Goal: Submit feedback/report problem: Submit feedback/report problem

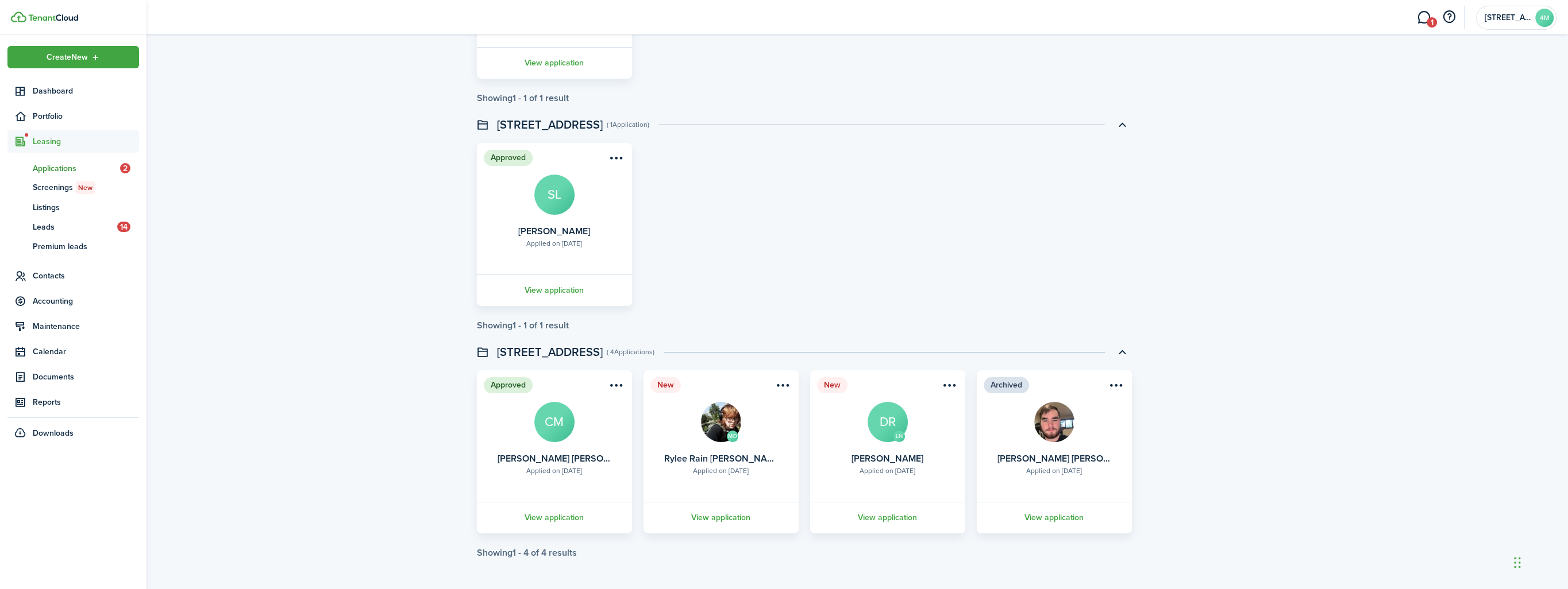
click at [50, 167] on span "Applications" at bounding box center [76, 169] width 87 height 12
click at [55, 229] on span "Leads" at bounding box center [75, 227] width 85 height 12
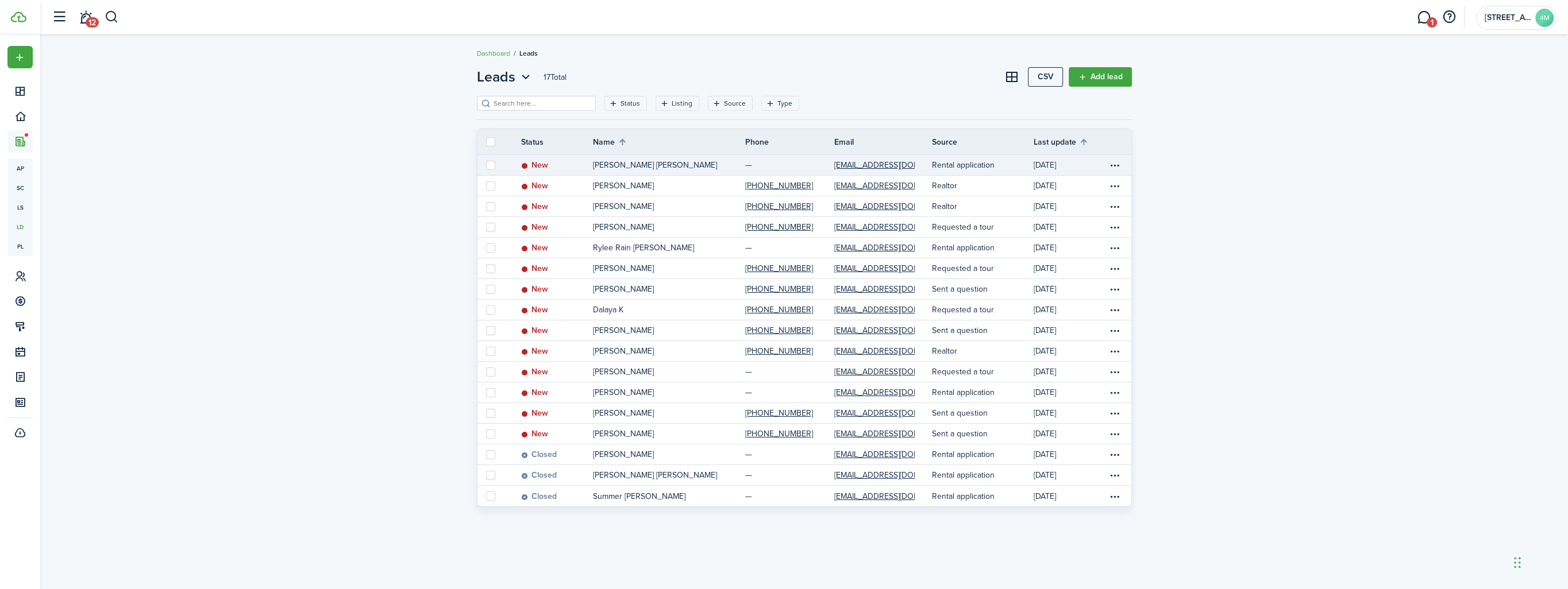
click at [649, 169] on p "[PERSON_NAME] [PERSON_NAME]" at bounding box center [655, 165] width 124 height 12
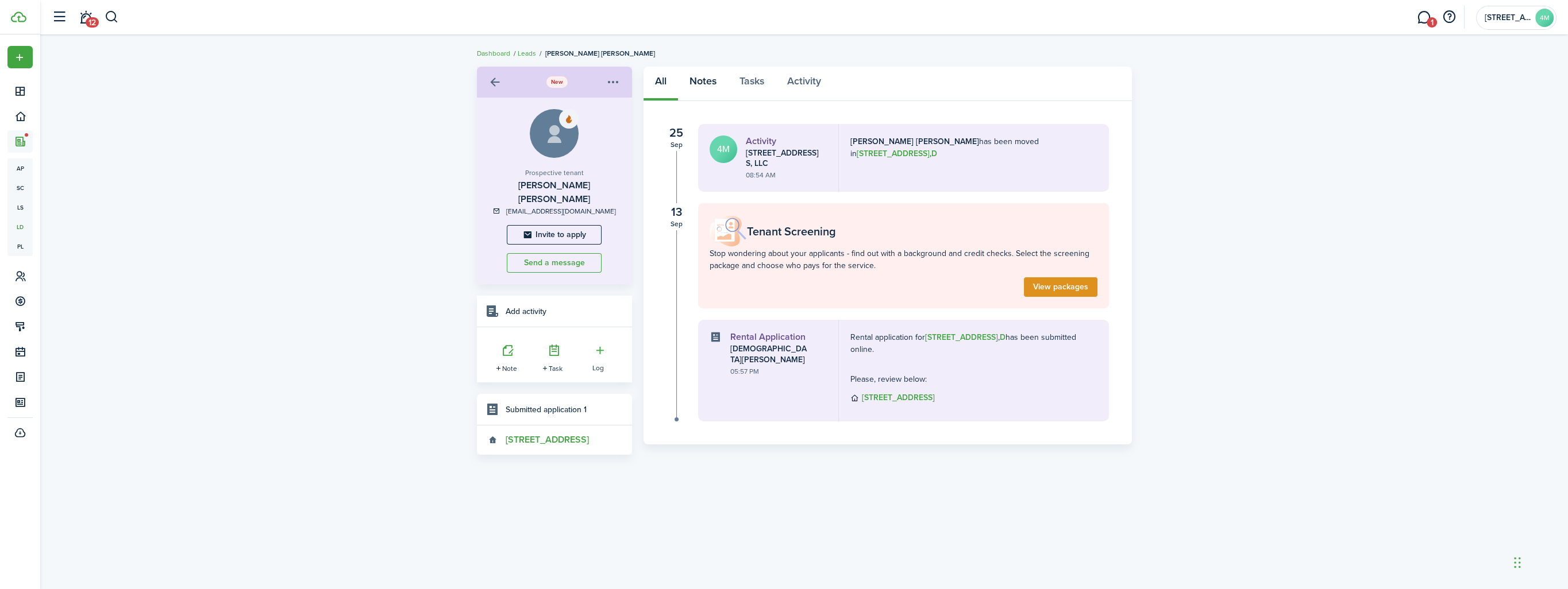
click at [702, 77] on link "Notes" at bounding box center [703, 83] width 50 height 35
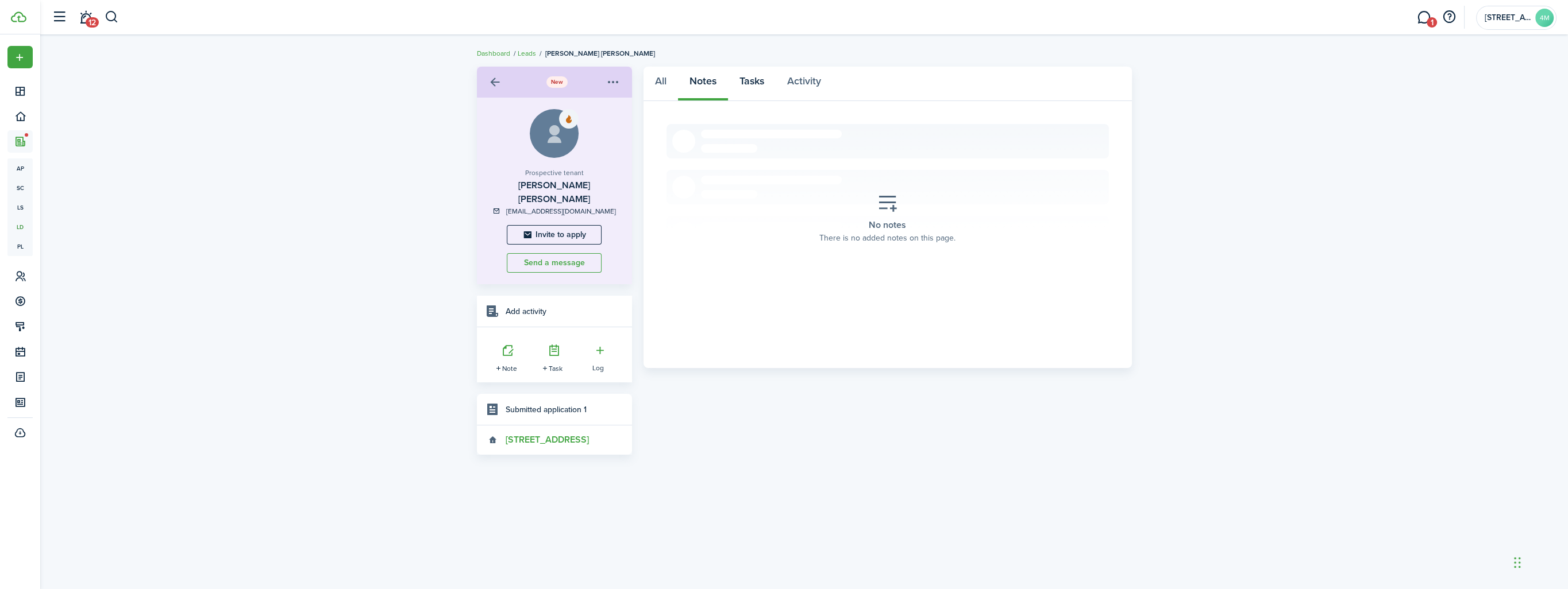
click at [753, 81] on link "Tasks" at bounding box center [752, 83] width 47 height 35
click at [821, 82] on link "Activity" at bounding box center [803, 83] width 57 height 35
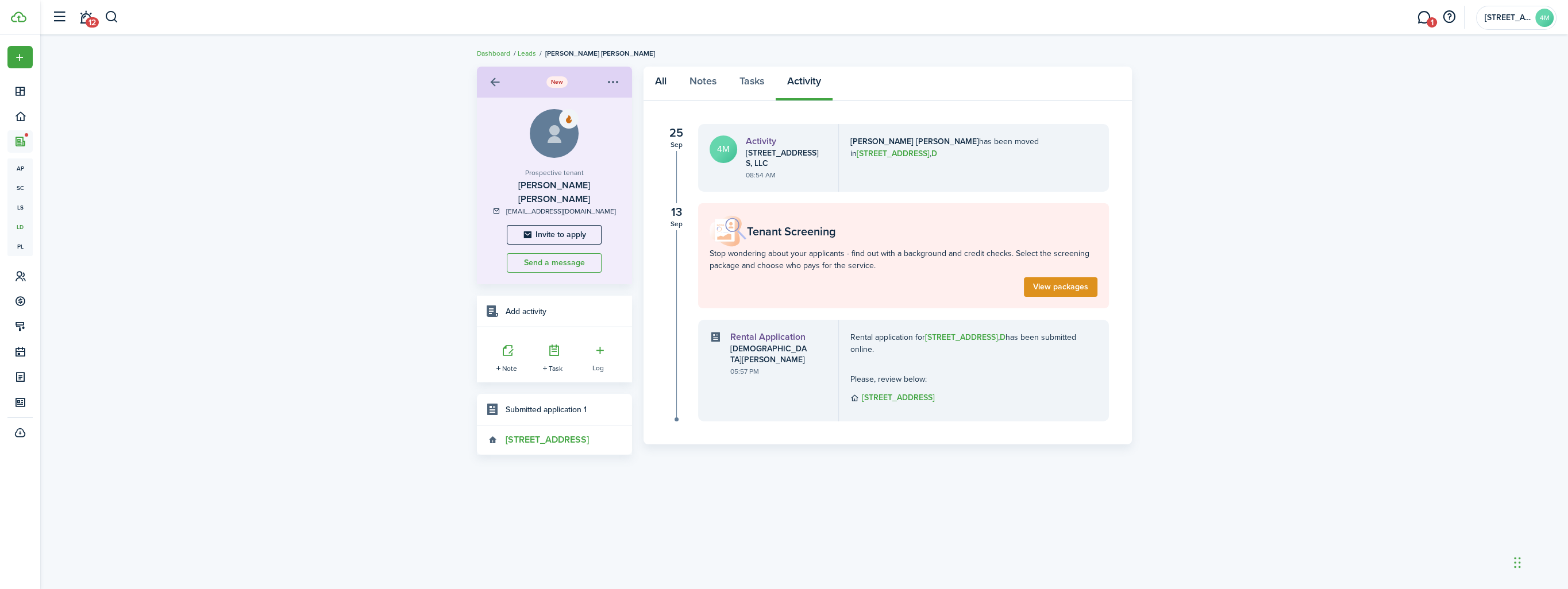
click at [659, 82] on link "All" at bounding box center [660, 83] width 35 height 35
click at [696, 85] on link "Notes" at bounding box center [703, 83] width 50 height 35
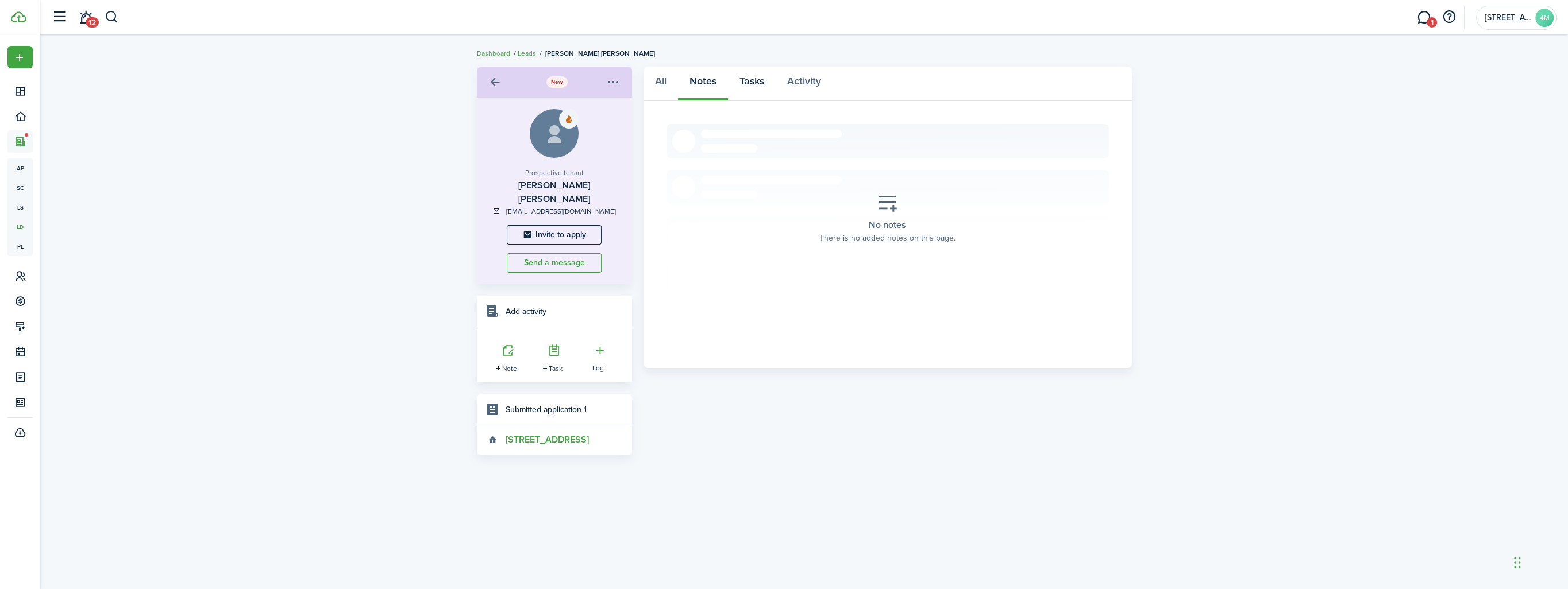
click at [748, 82] on link "Tasks" at bounding box center [752, 83] width 47 height 35
click at [658, 82] on link "All" at bounding box center [660, 83] width 35 height 35
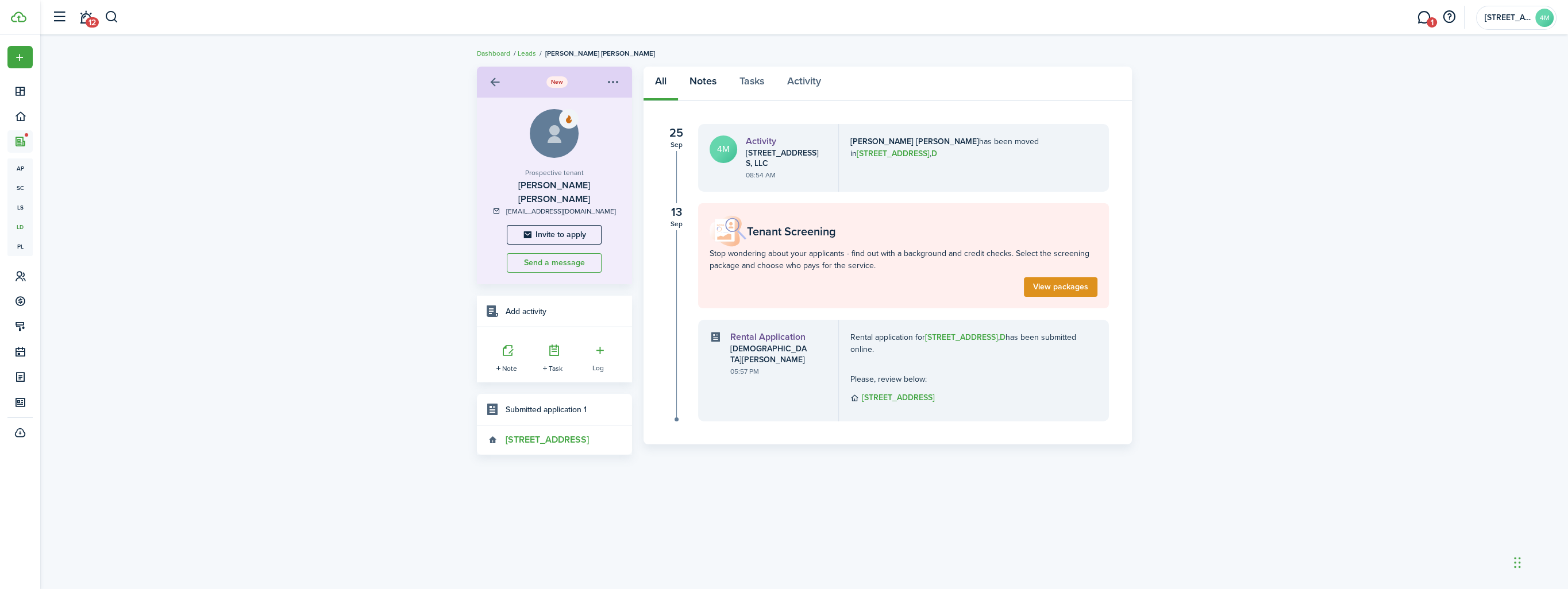
click at [702, 80] on link "Notes" at bounding box center [703, 83] width 50 height 35
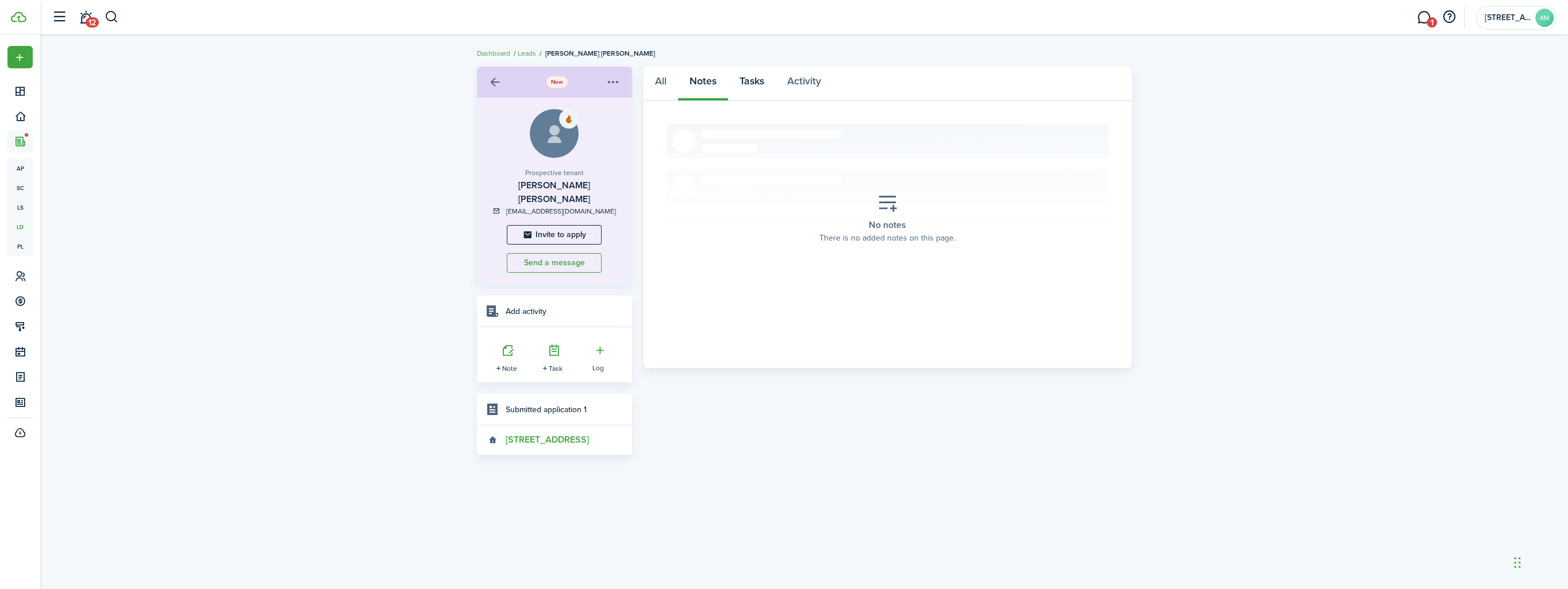
click at [752, 79] on link "Tasks" at bounding box center [752, 83] width 47 height 35
click at [805, 82] on link "Activity" at bounding box center [803, 83] width 57 height 35
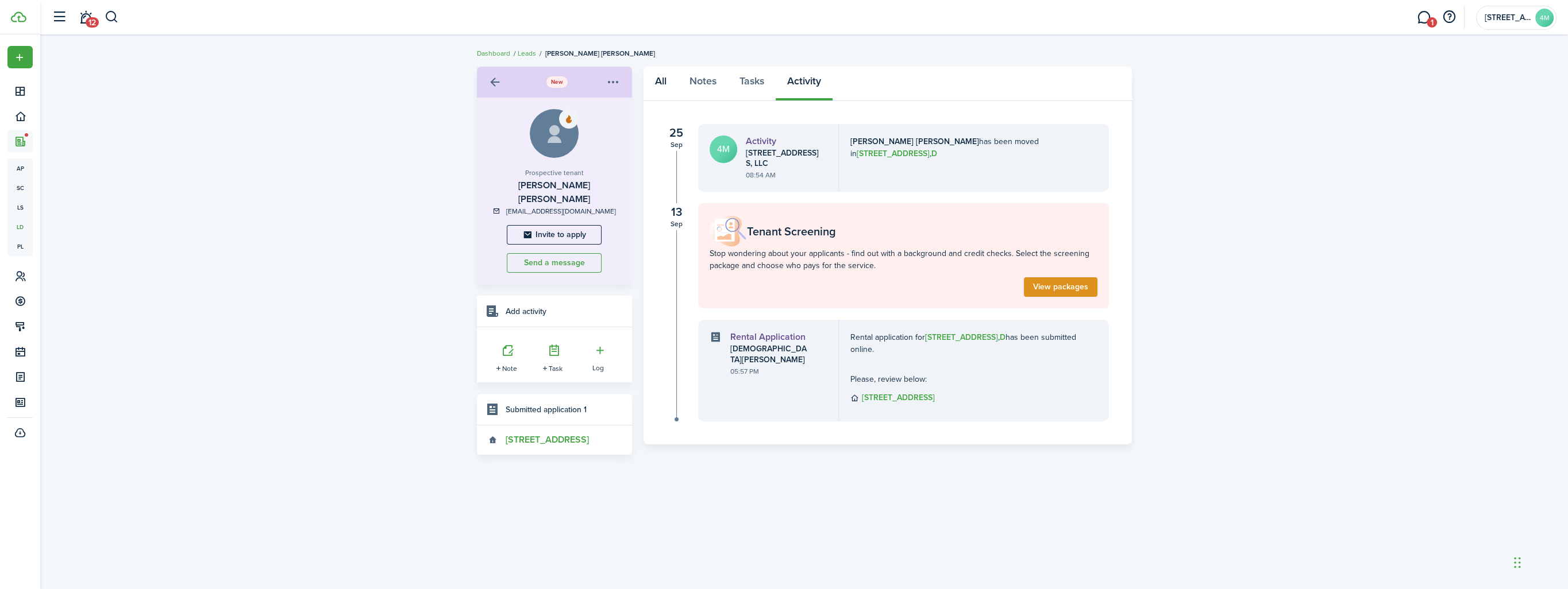
click at [657, 79] on link "All" at bounding box center [660, 83] width 35 height 35
click at [699, 81] on link "Notes" at bounding box center [703, 83] width 50 height 35
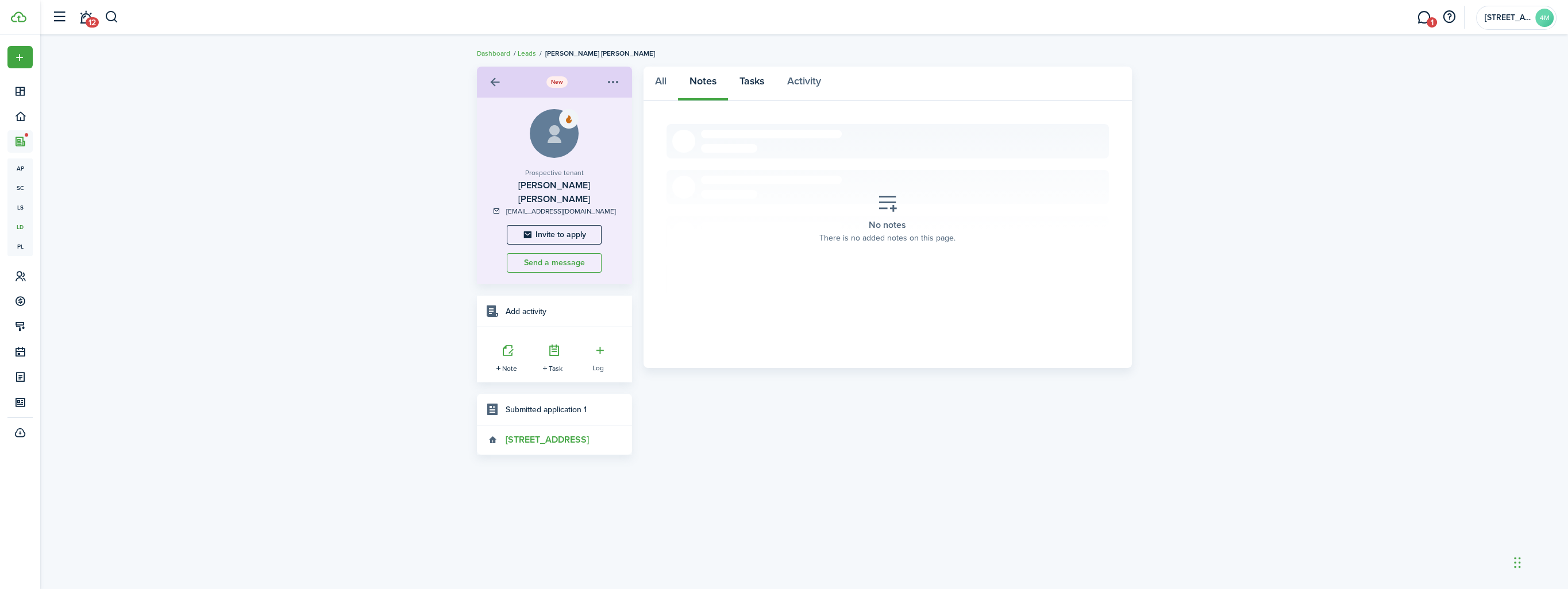
click at [756, 82] on link "Tasks" at bounding box center [752, 83] width 47 height 35
click at [802, 80] on link "Activity" at bounding box center [803, 83] width 57 height 35
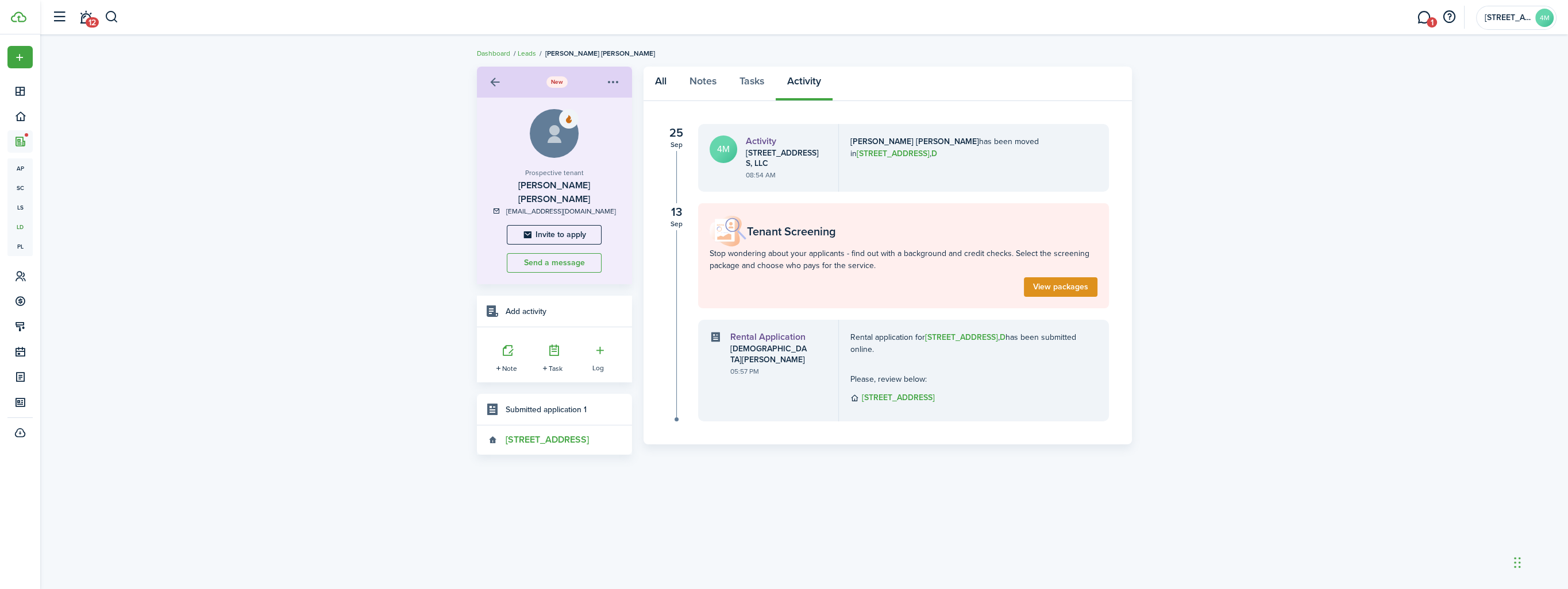
click at [660, 82] on link "All" at bounding box center [660, 83] width 35 height 35
click at [495, 81] on link at bounding box center [495, 82] width 19 height 19
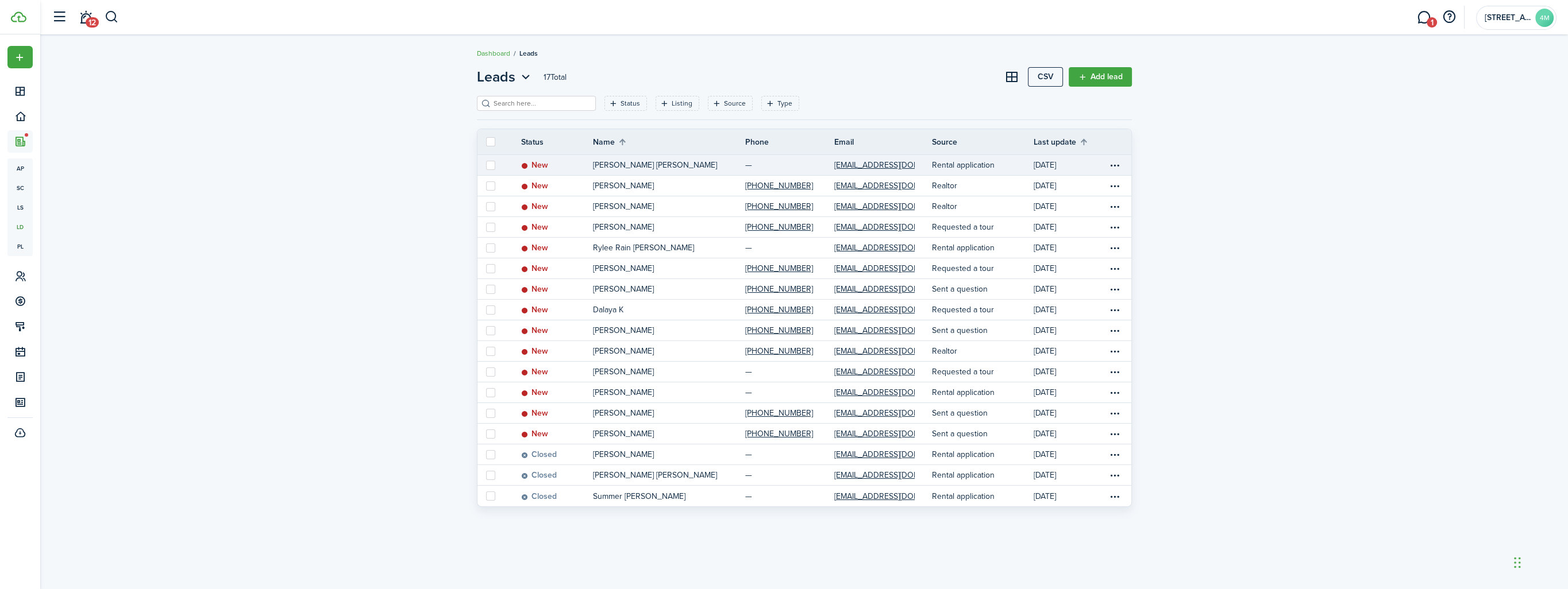
click at [610, 162] on p "[PERSON_NAME] [PERSON_NAME]" at bounding box center [655, 165] width 124 height 12
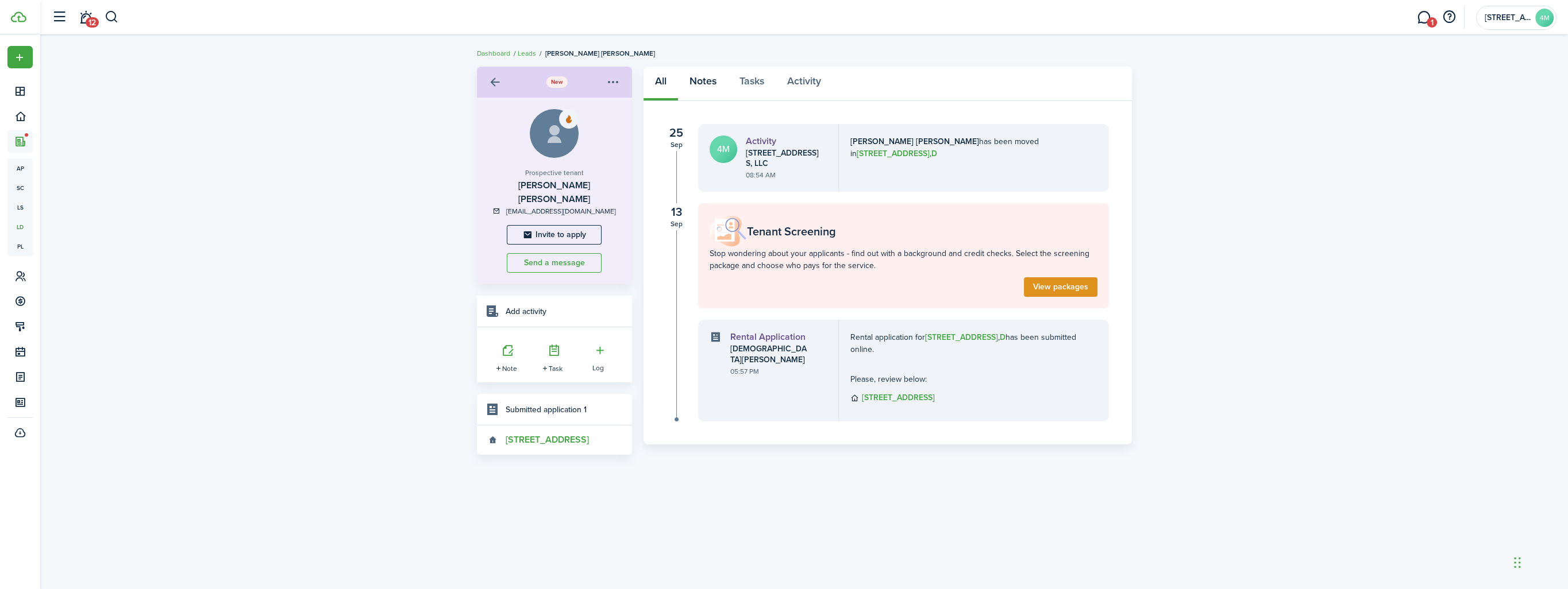
click at [704, 81] on link "Notes" at bounding box center [703, 83] width 50 height 35
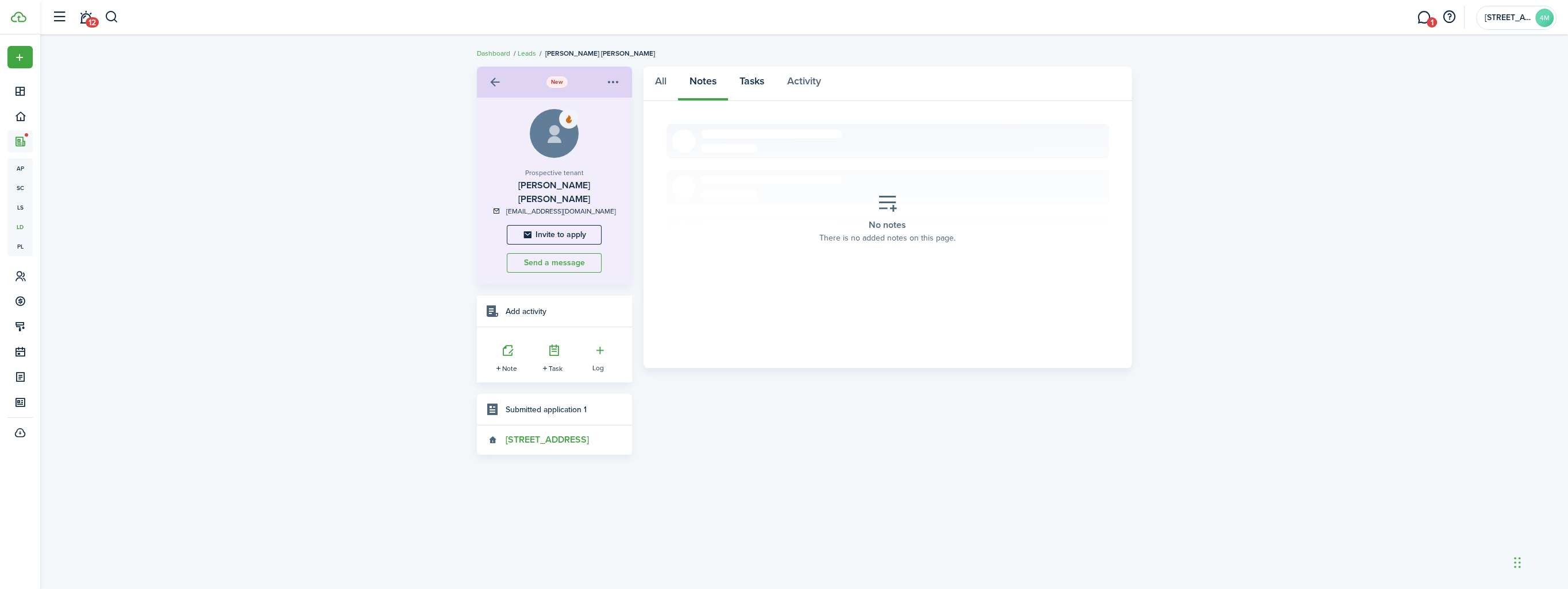
click at [756, 82] on link "Tasks" at bounding box center [752, 83] width 47 height 35
click at [807, 83] on link "Activity" at bounding box center [803, 83] width 57 height 35
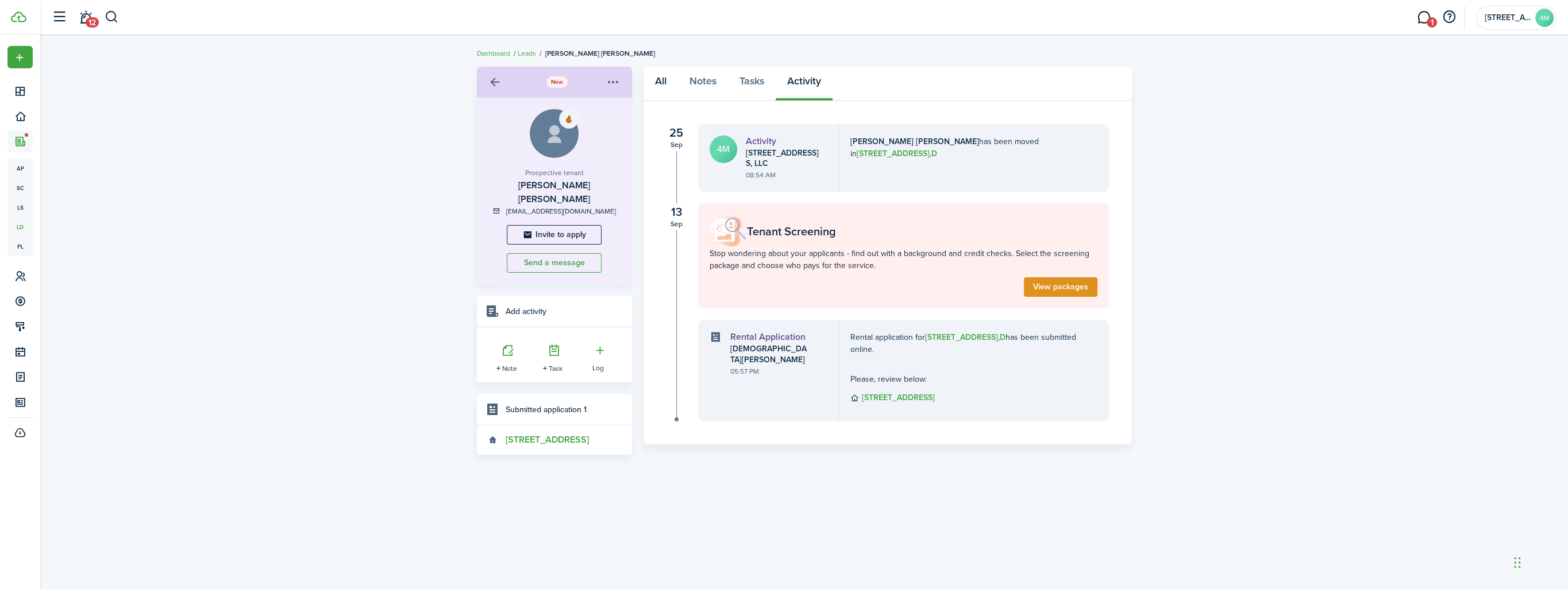
click at [662, 82] on link "All" at bounding box center [660, 83] width 35 height 35
click at [492, 80] on link at bounding box center [495, 82] width 19 height 19
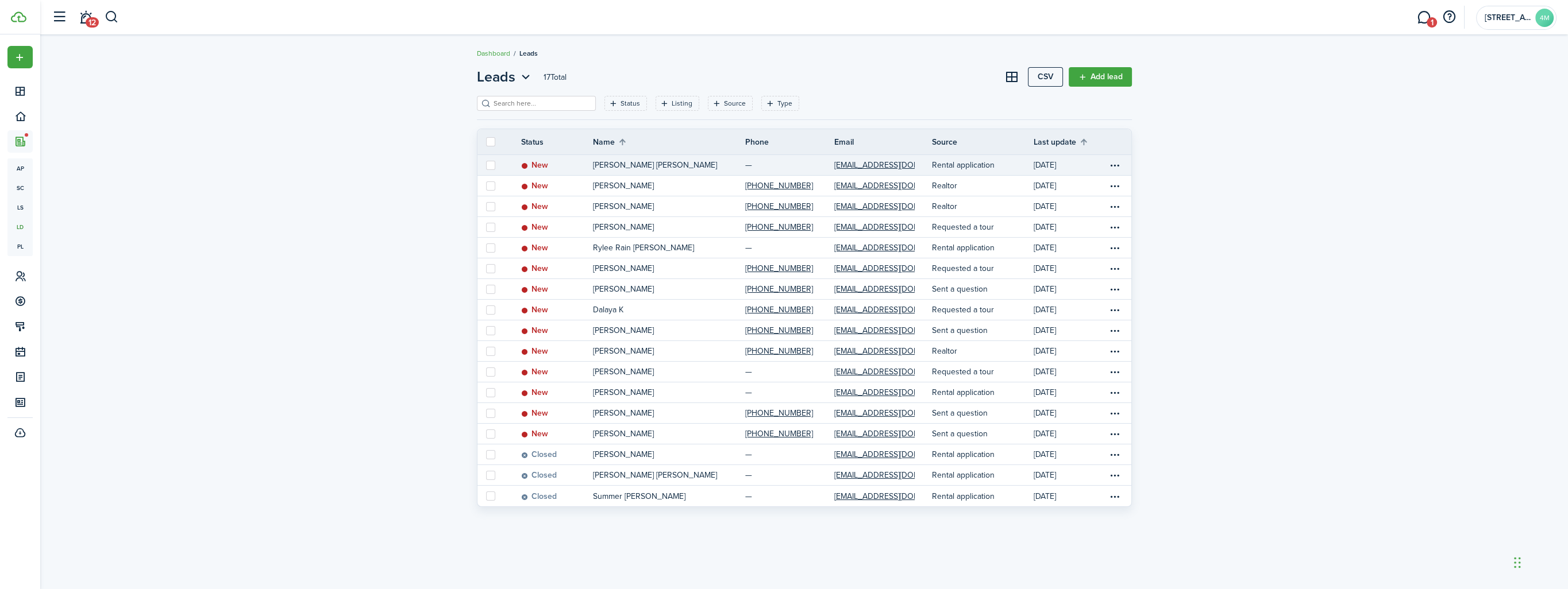
click at [612, 169] on p "[PERSON_NAME] [PERSON_NAME]" at bounding box center [655, 165] width 124 height 12
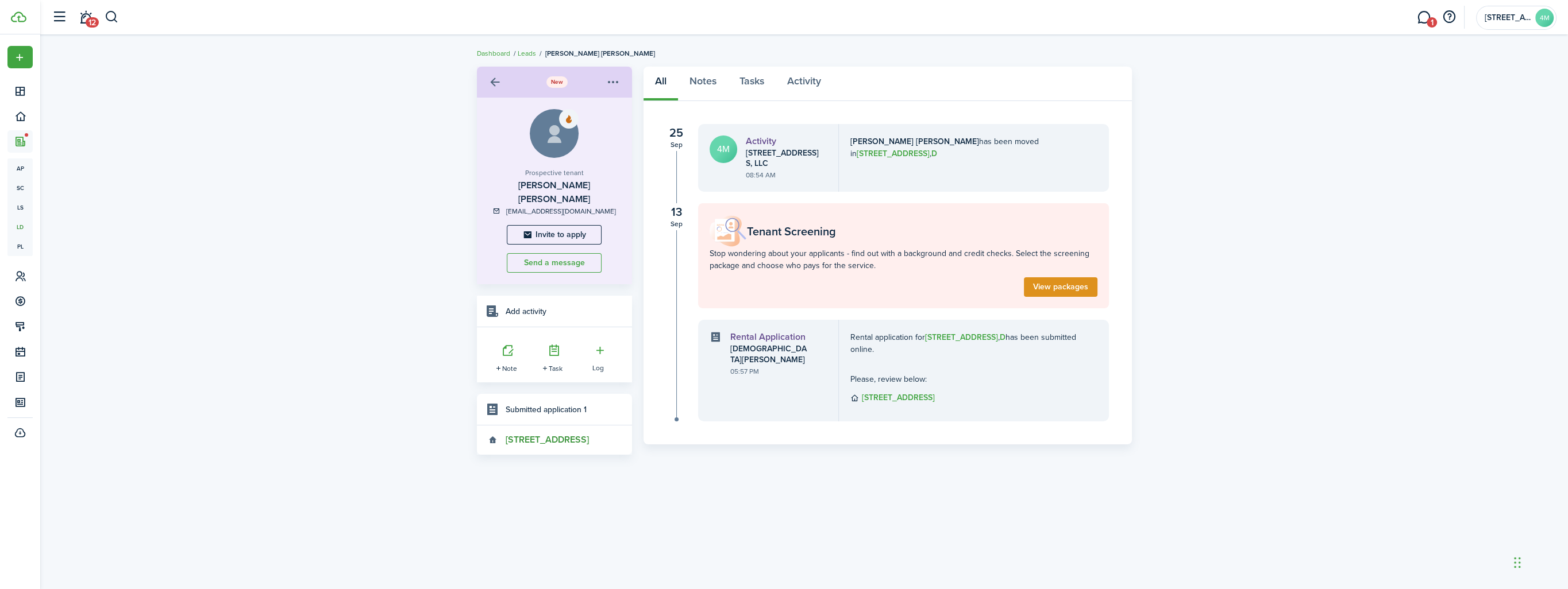
click at [544, 435] on link "[STREET_ADDRESS]" at bounding box center [538, 440] width 100 height 10
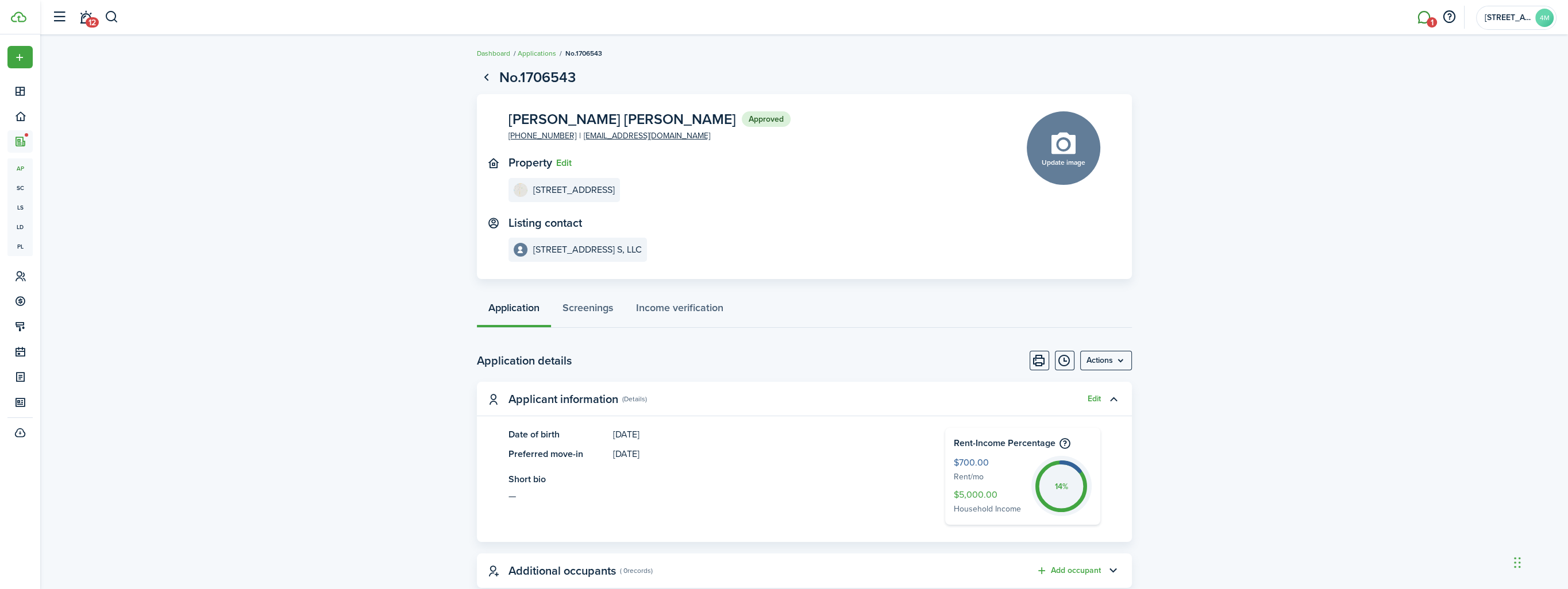
click at [1424, 14] on link "1" at bounding box center [1424, 18] width 22 height 29
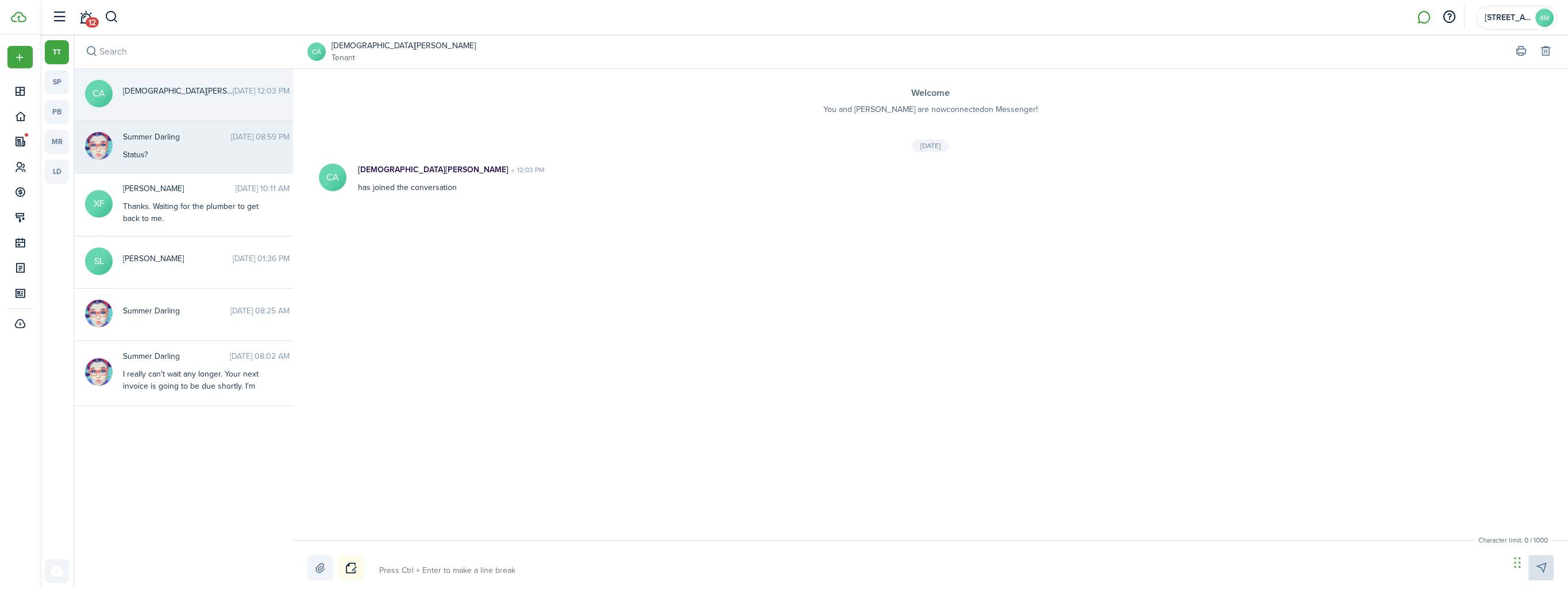
click at [149, 150] on div "Status?" at bounding box center [195, 155] width 144 height 12
click at [145, 108] on messenger-thread-item "CA [DEMOGRAPHIC_DATA][PERSON_NAME] [DATE] 12:03 PM" at bounding box center [186, 95] width 225 height 52
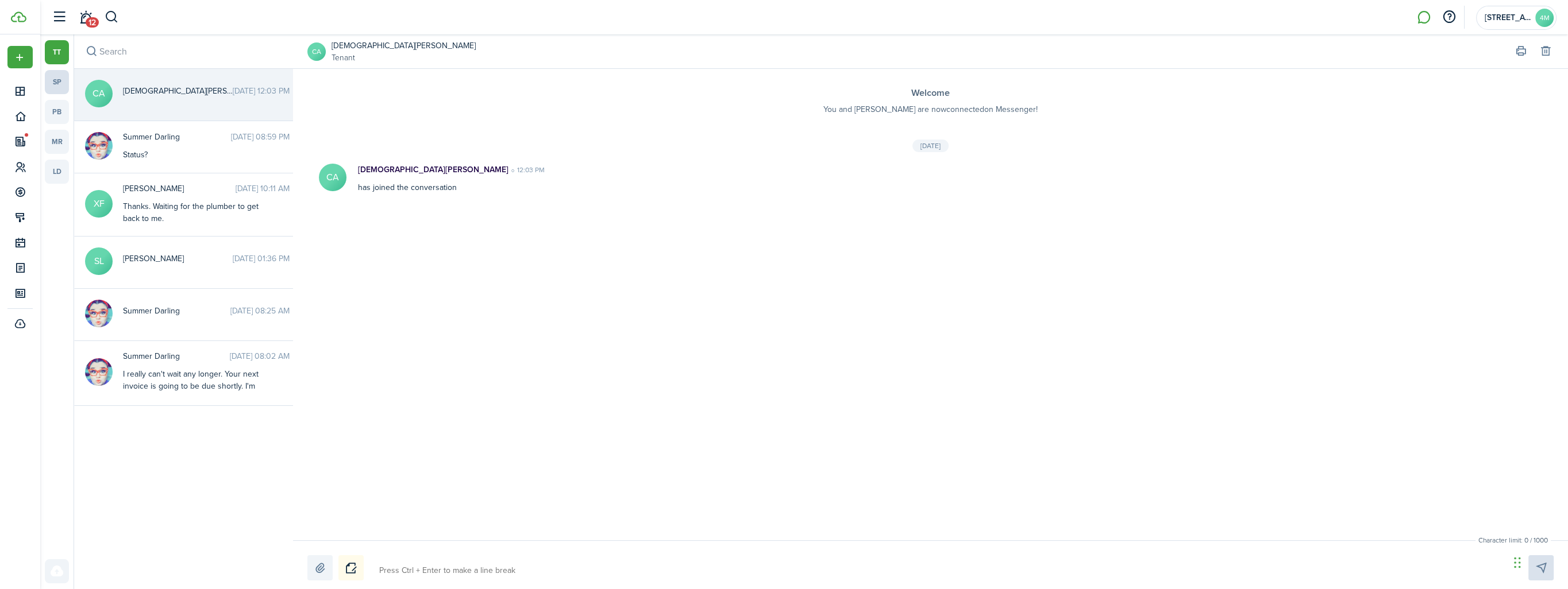
click at [57, 79] on link "sp" at bounding box center [57, 82] width 24 height 24
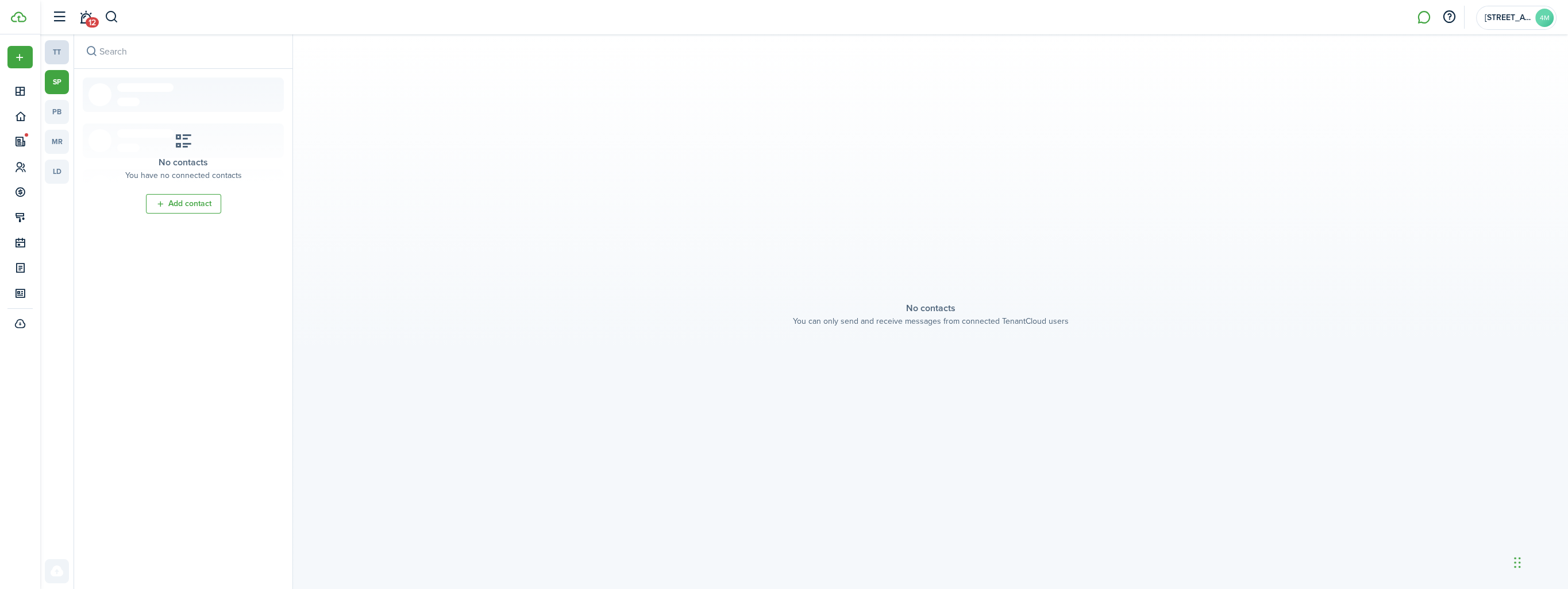
click at [60, 51] on link "tt" at bounding box center [57, 52] width 24 height 24
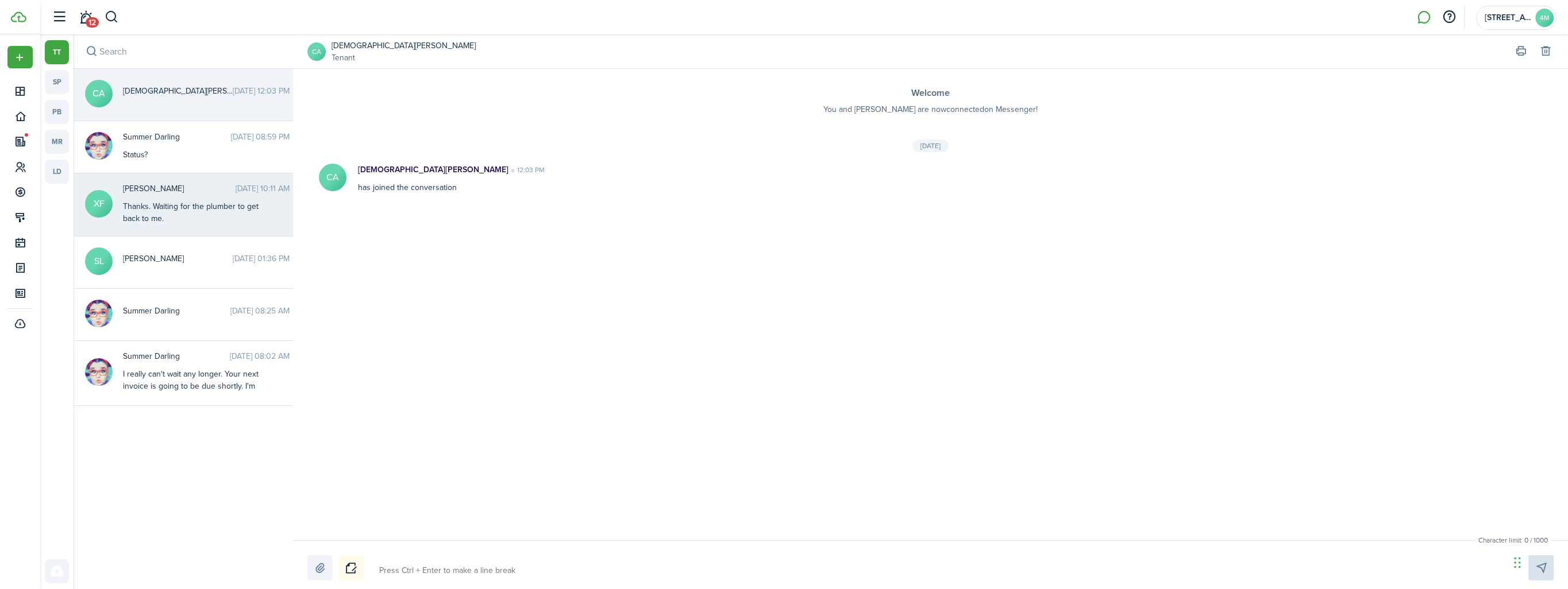
click at [184, 204] on div "Thanks. Waiting for the plumber to get back to me." at bounding box center [195, 212] width 144 height 24
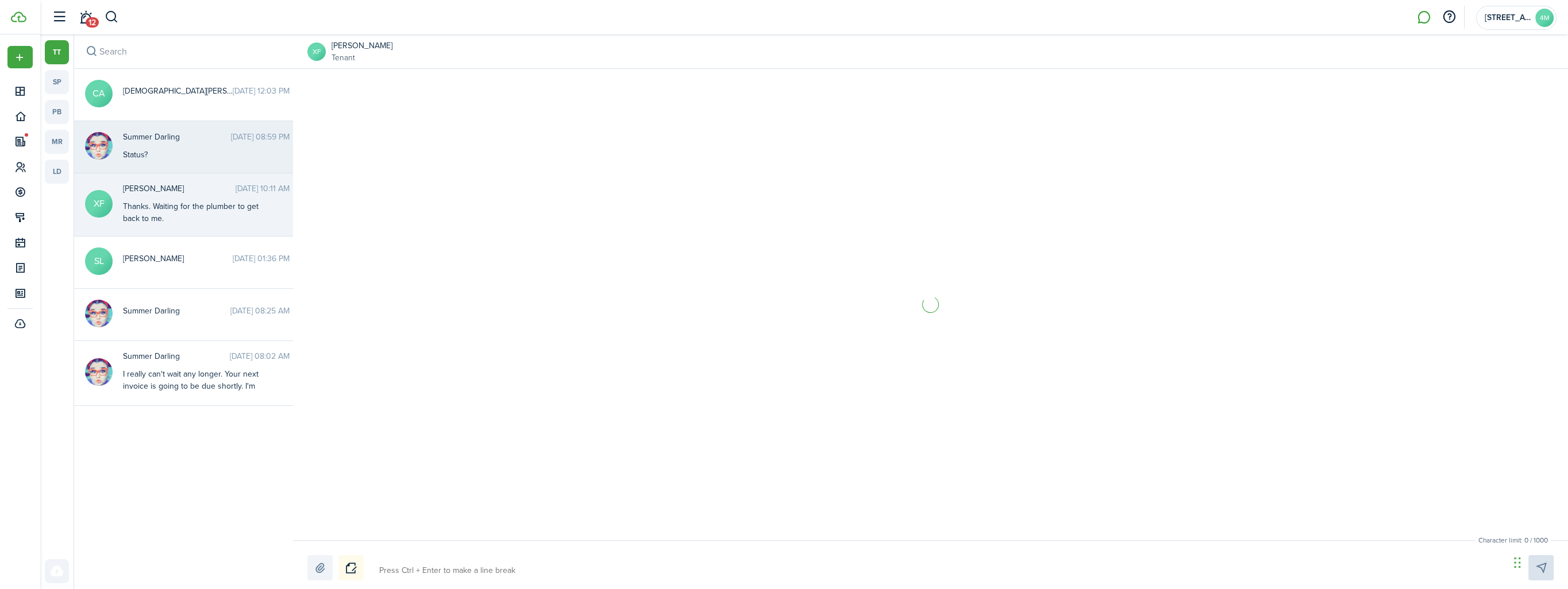
click at [175, 148] on div "Status?" at bounding box center [195, 155] width 144 height 12
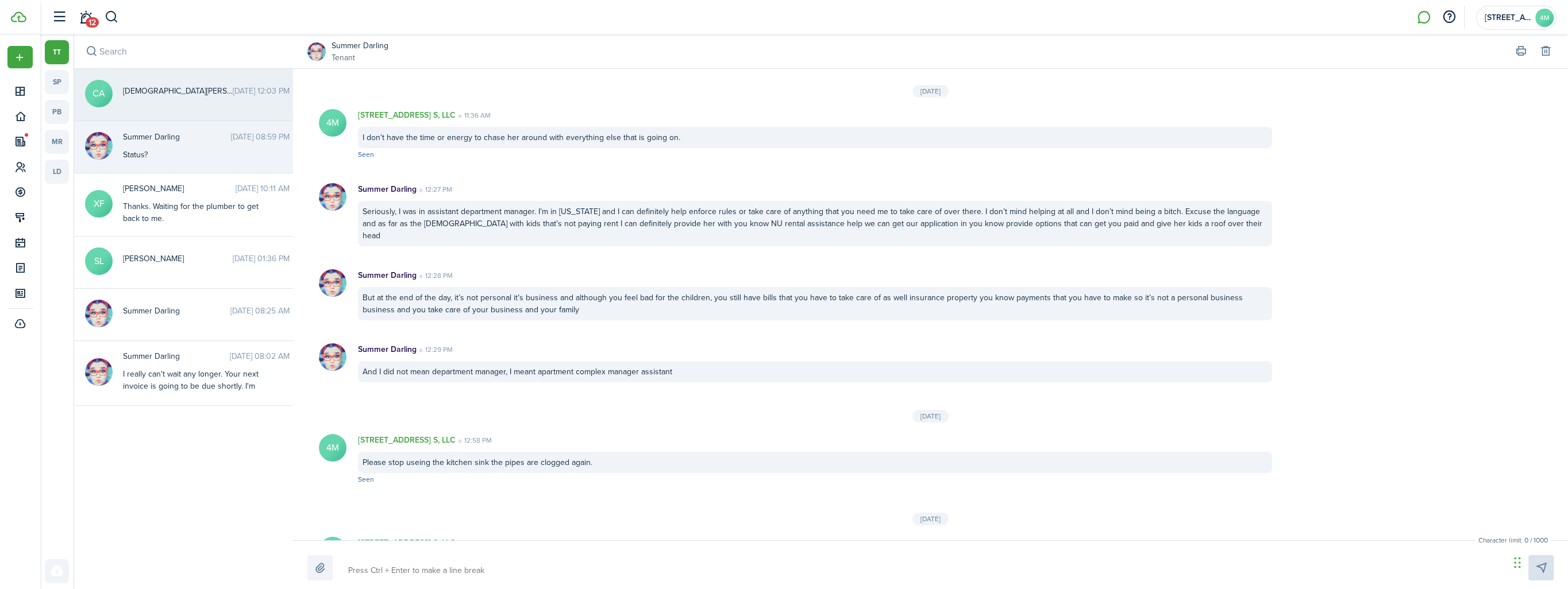
scroll to position [1571, 0]
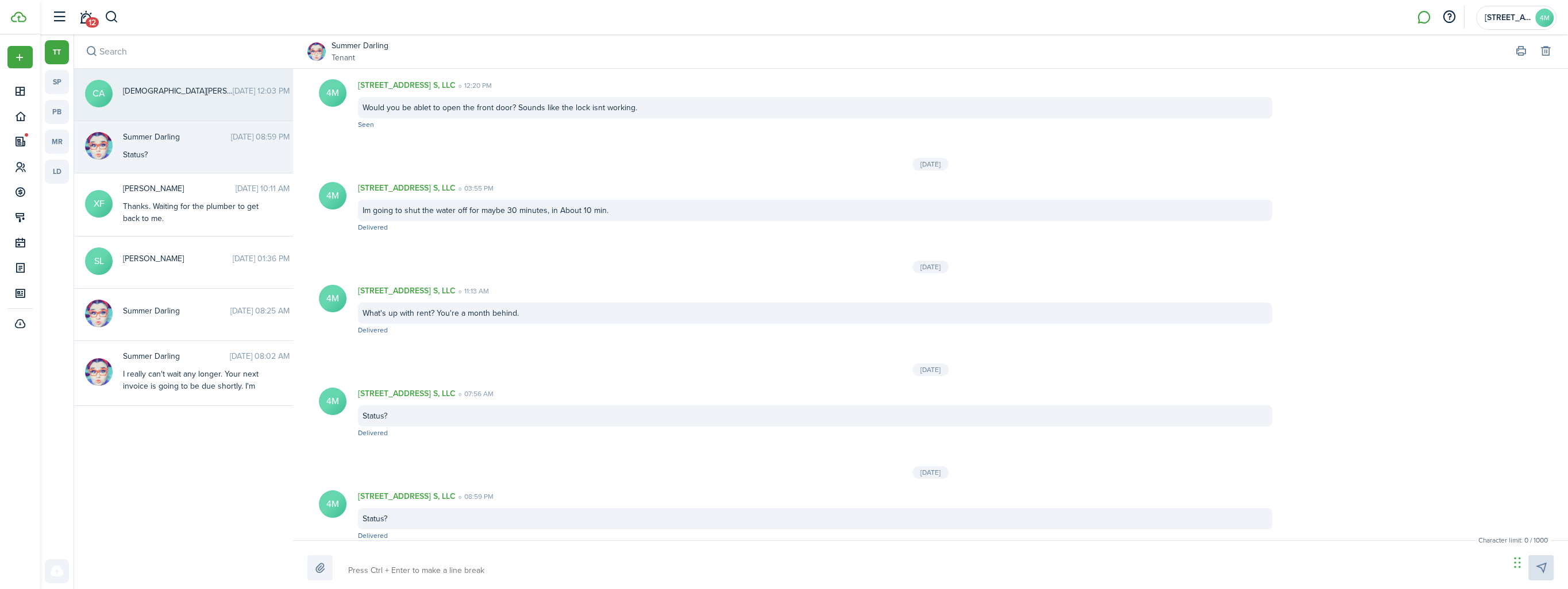
click at [167, 100] on div "[PERSON_NAME] [DATE] 12:03 PM" at bounding box center [206, 94] width 184 height 18
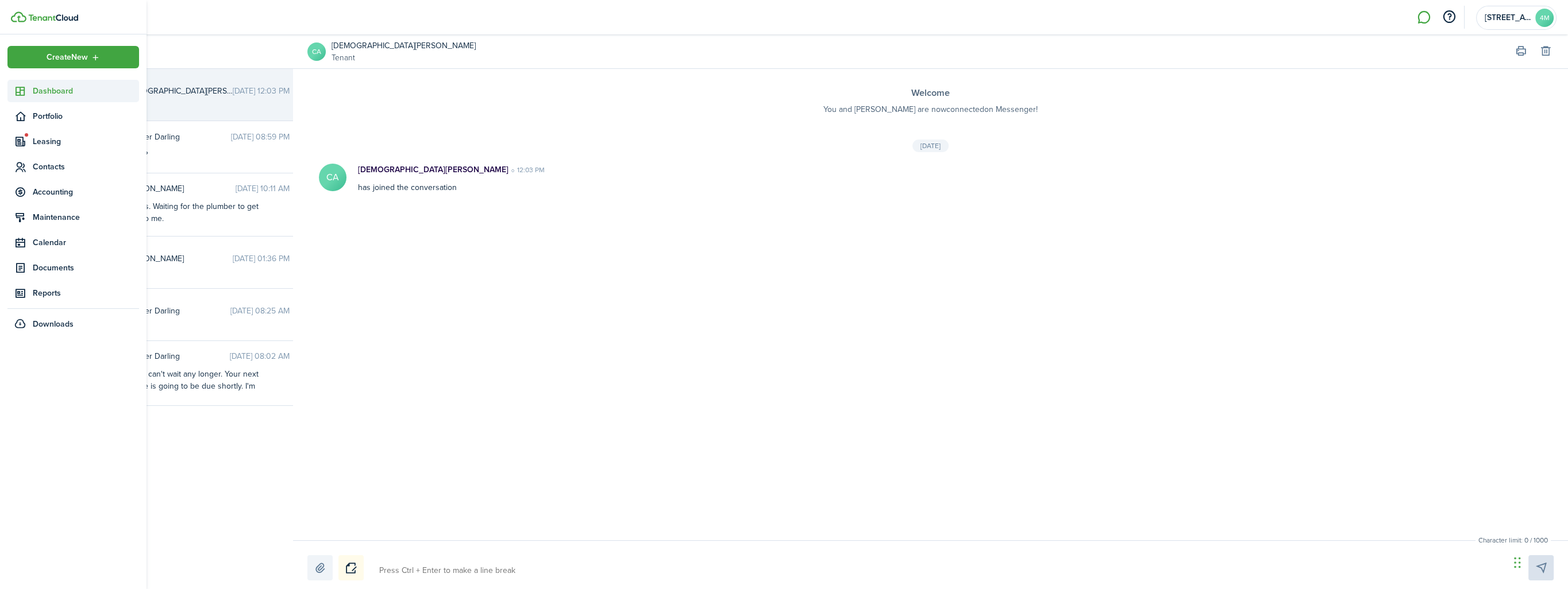
click at [40, 90] on span "Dashboard" at bounding box center [86, 91] width 107 height 12
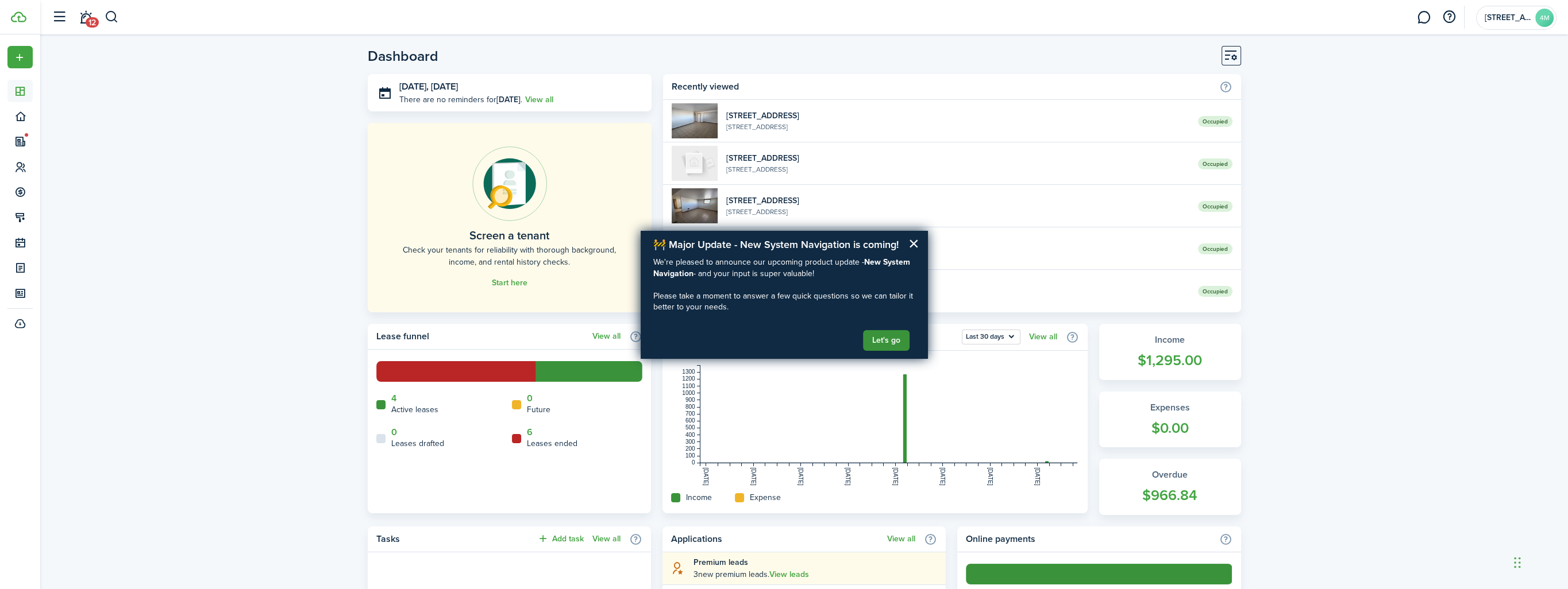
click at [894, 341] on button "Let's go" at bounding box center [886, 341] width 46 height 21
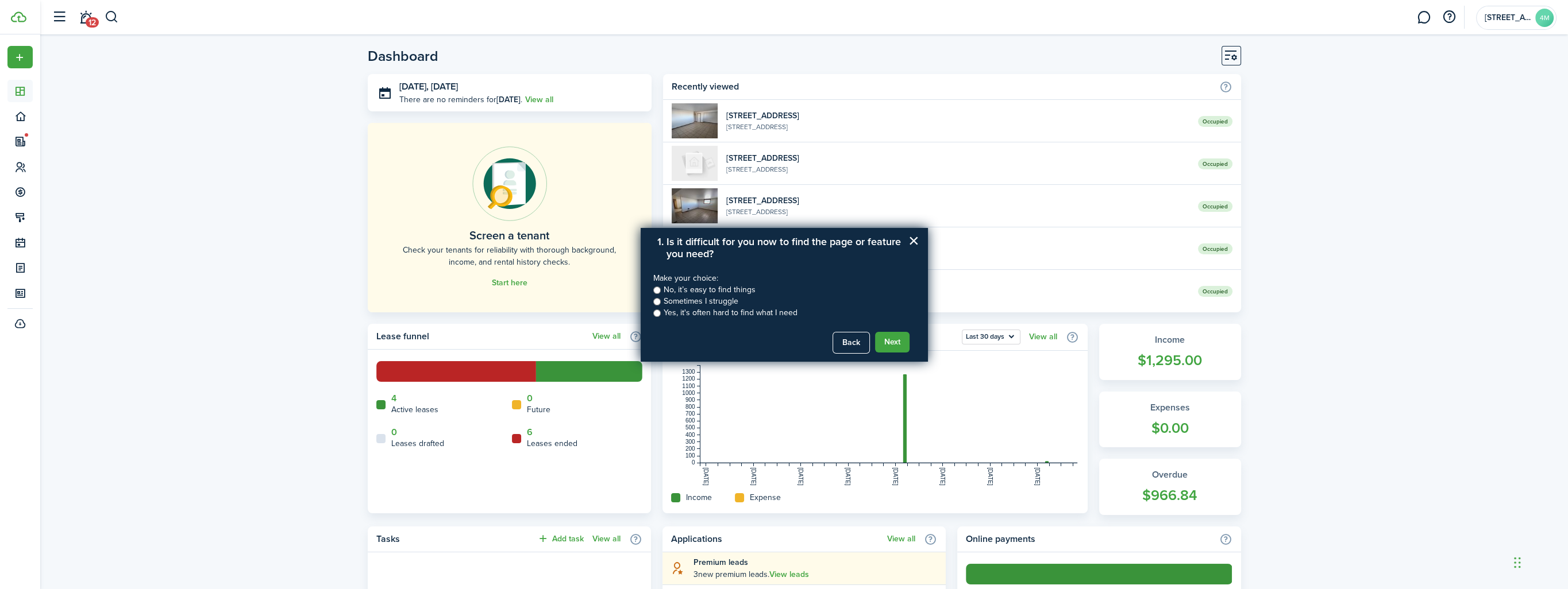
click at [655, 290] on input "No, it’s easy to find things" at bounding box center [657, 290] width 7 height 7
radio input "true"
click at [895, 344] on button "Next" at bounding box center [892, 343] width 35 height 21
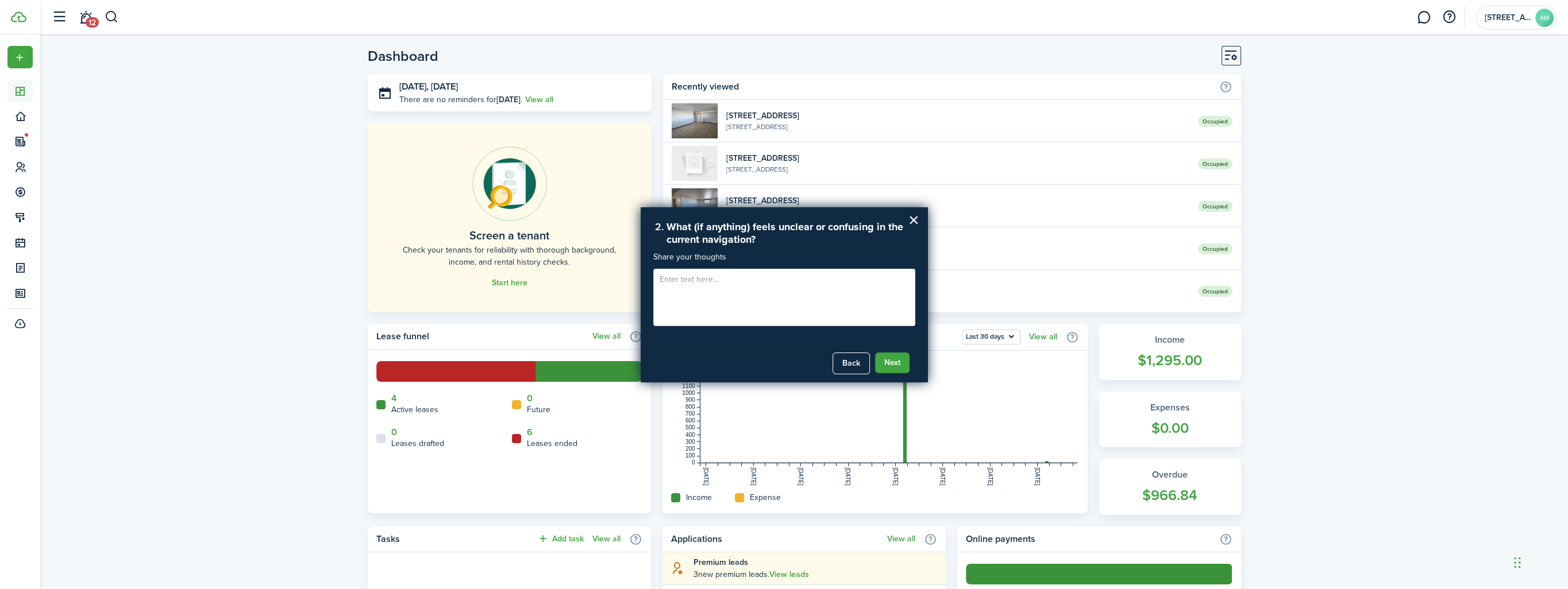
click at [668, 277] on textarea at bounding box center [784, 298] width 262 height 57
type textarea "Not sure"
click at [894, 364] on button "Next" at bounding box center [892, 363] width 35 height 21
click at [881, 368] on button "Submit Feedback" at bounding box center [869, 363] width 81 height 21
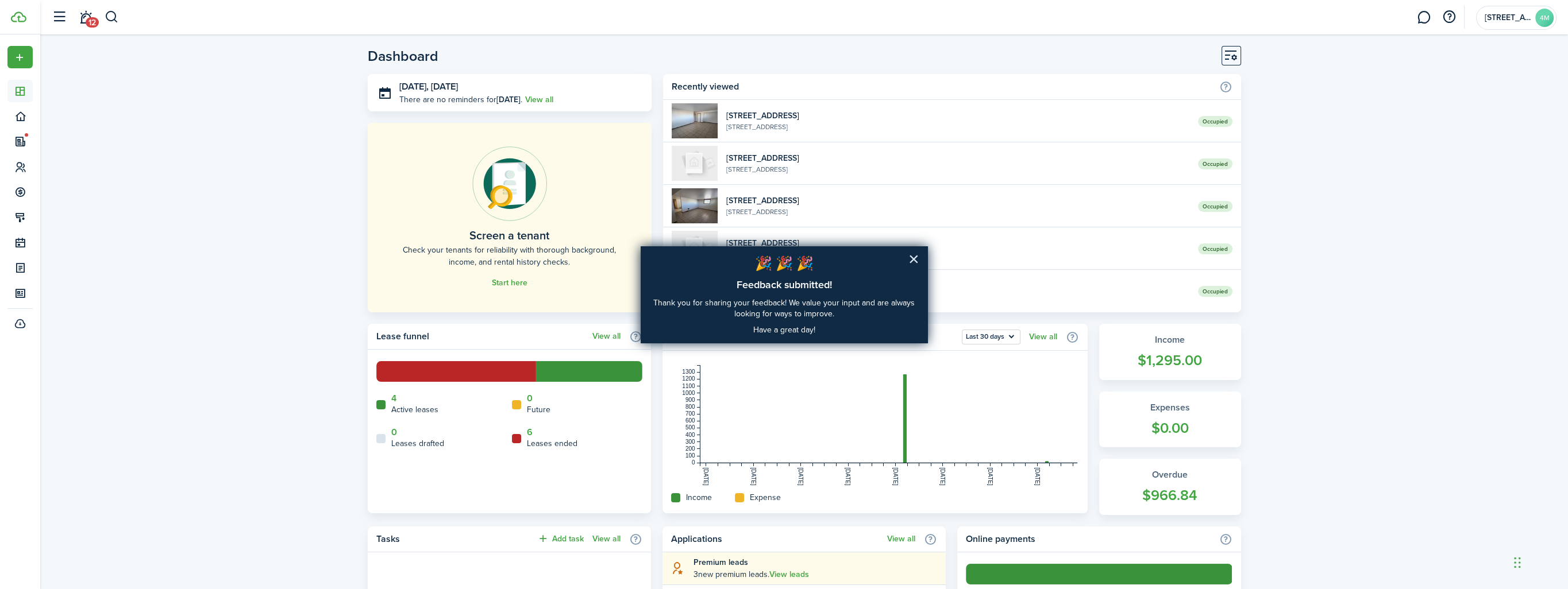
click at [911, 256] on button "×" at bounding box center [914, 259] width 11 height 18
